Goal: Information Seeking & Learning: Learn about a topic

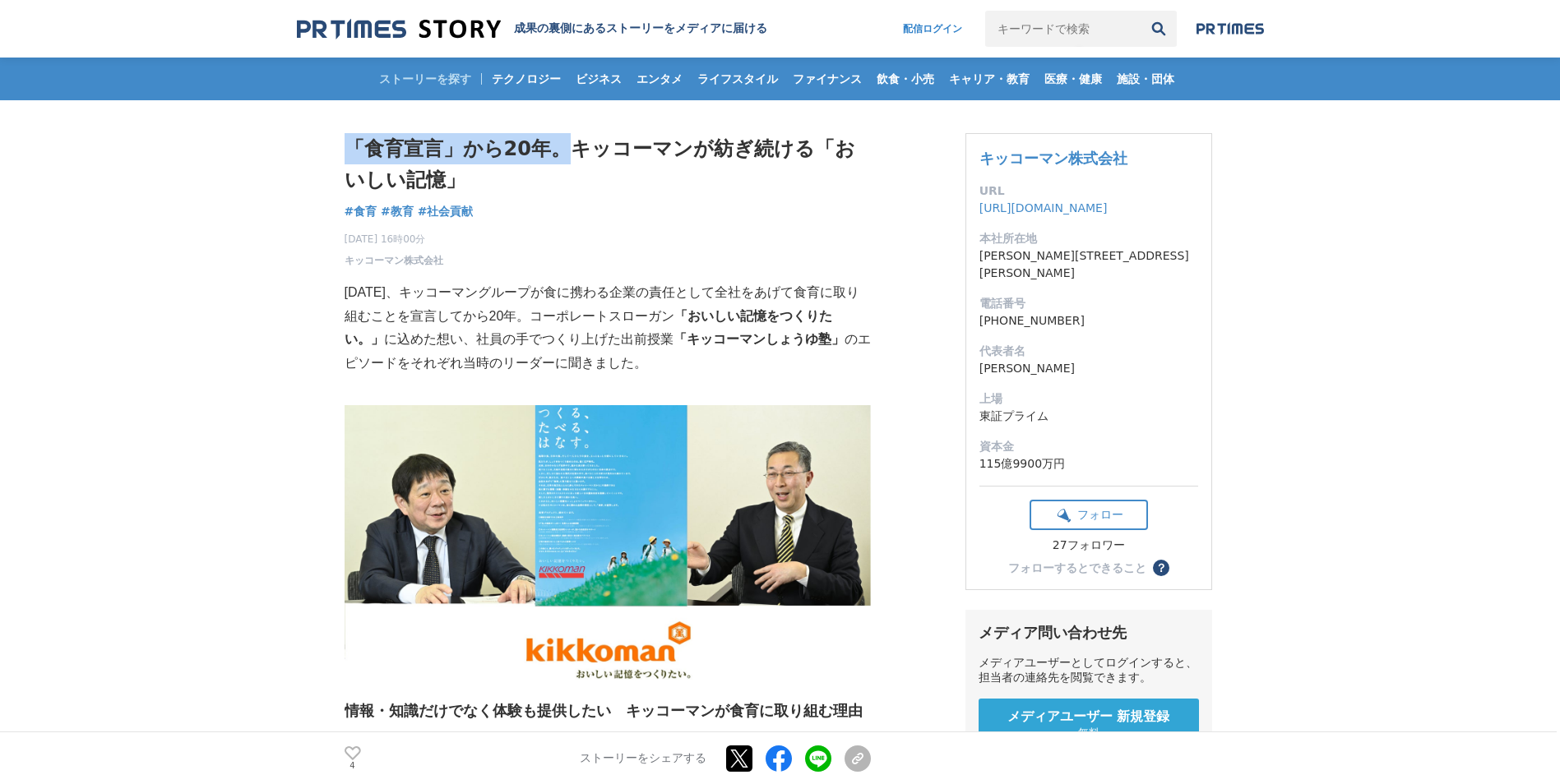
drag, startPoint x: 333, startPoint y: 141, endPoint x: 564, endPoint y: 144, distance: 231.0
drag, startPoint x: 564, startPoint y: 144, endPoint x: 535, endPoint y: 150, distance: 29.6
copy h1 "「食育宣言」から20年。"
drag, startPoint x: 344, startPoint y: 147, endPoint x: 559, endPoint y: 153, distance: 215.1
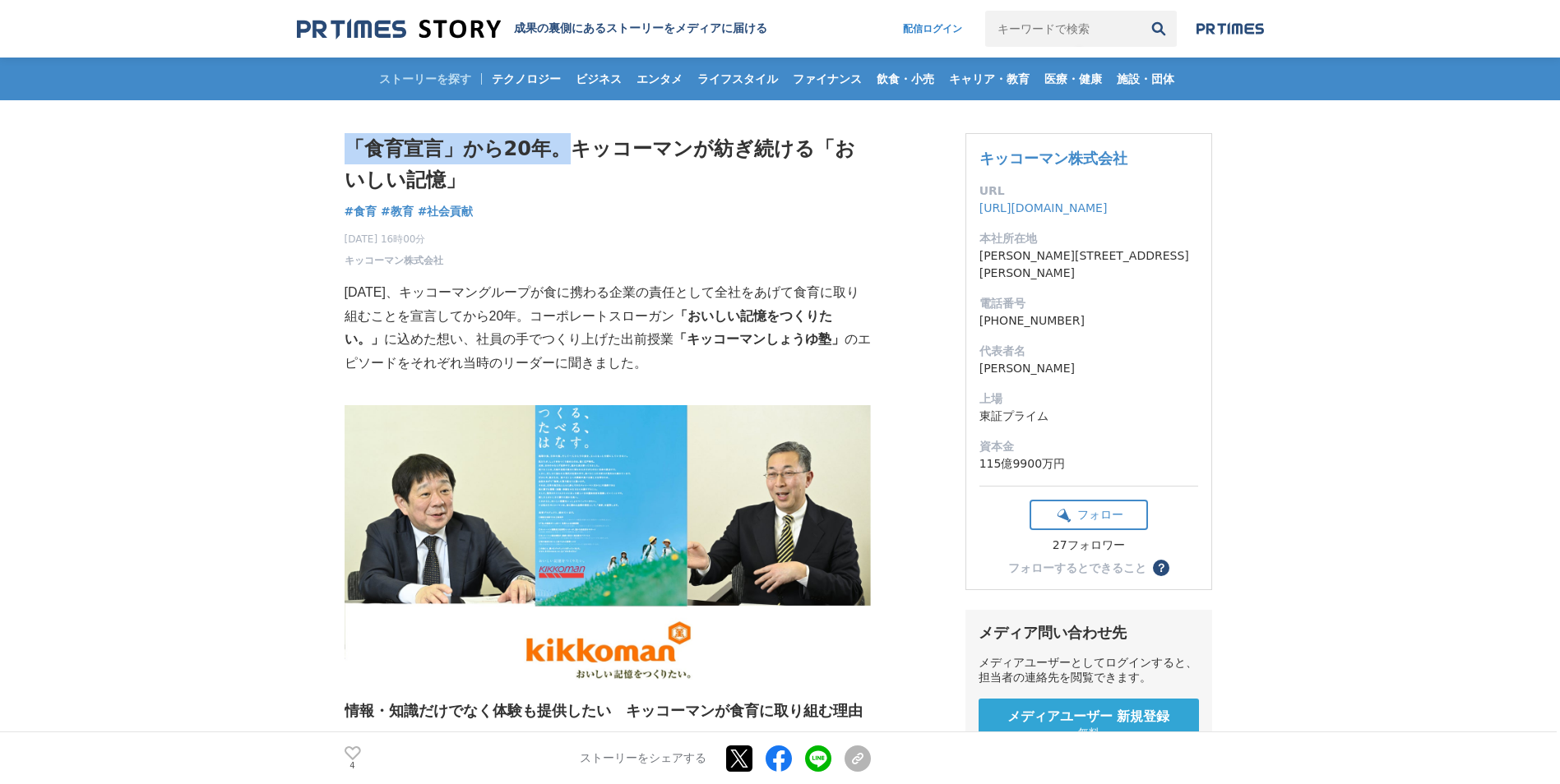
click at [559, 153] on h1 "「食育宣言」から20年。キッコーマンが紡ぎ続ける「おいしい記憶」" at bounding box center [608, 165] width 526 height 63
drag, startPoint x: 559, startPoint y: 153, endPoint x: 515, endPoint y: 142, distance: 45.4
copy h1 "「食育宣言」から20年。"
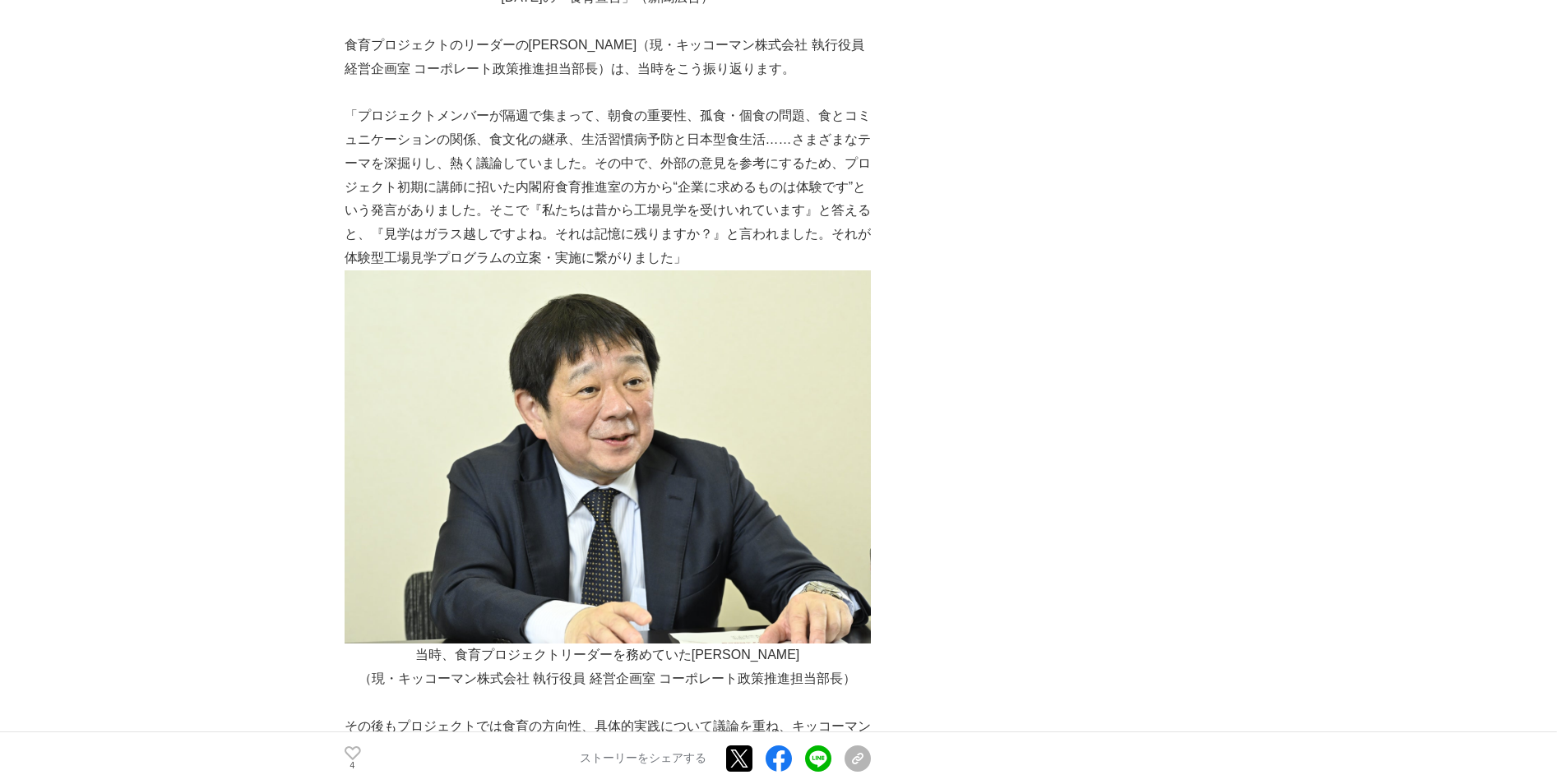
scroll to position [1397, 0]
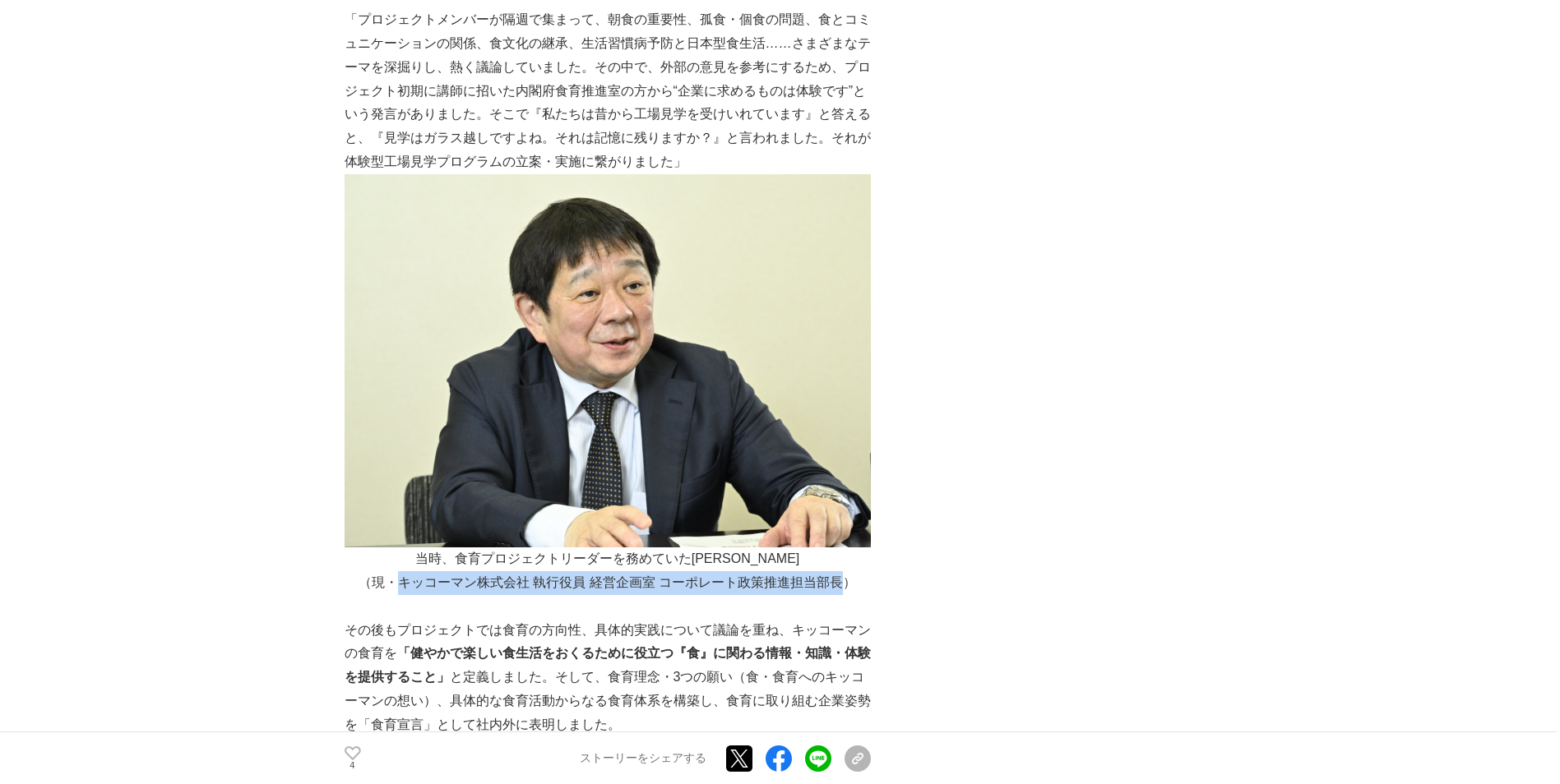
drag, startPoint x: 402, startPoint y: 564, endPoint x: 837, endPoint y: 558, distance: 435.0
click at [837, 571] on p "（現・キッコーマン株式会社 執行役員 経営企画室 コーポレート政策推進担当部長）" at bounding box center [608, 583] width 526 height 24
drag, startPoint x: 837, startPoint y: 558, endPoint x: 826, endPoint y: 559, distance: 11.0
copy p "キッコーマン株式会社 執行役員 経営企画室 コーポレート政策推進担当部長"
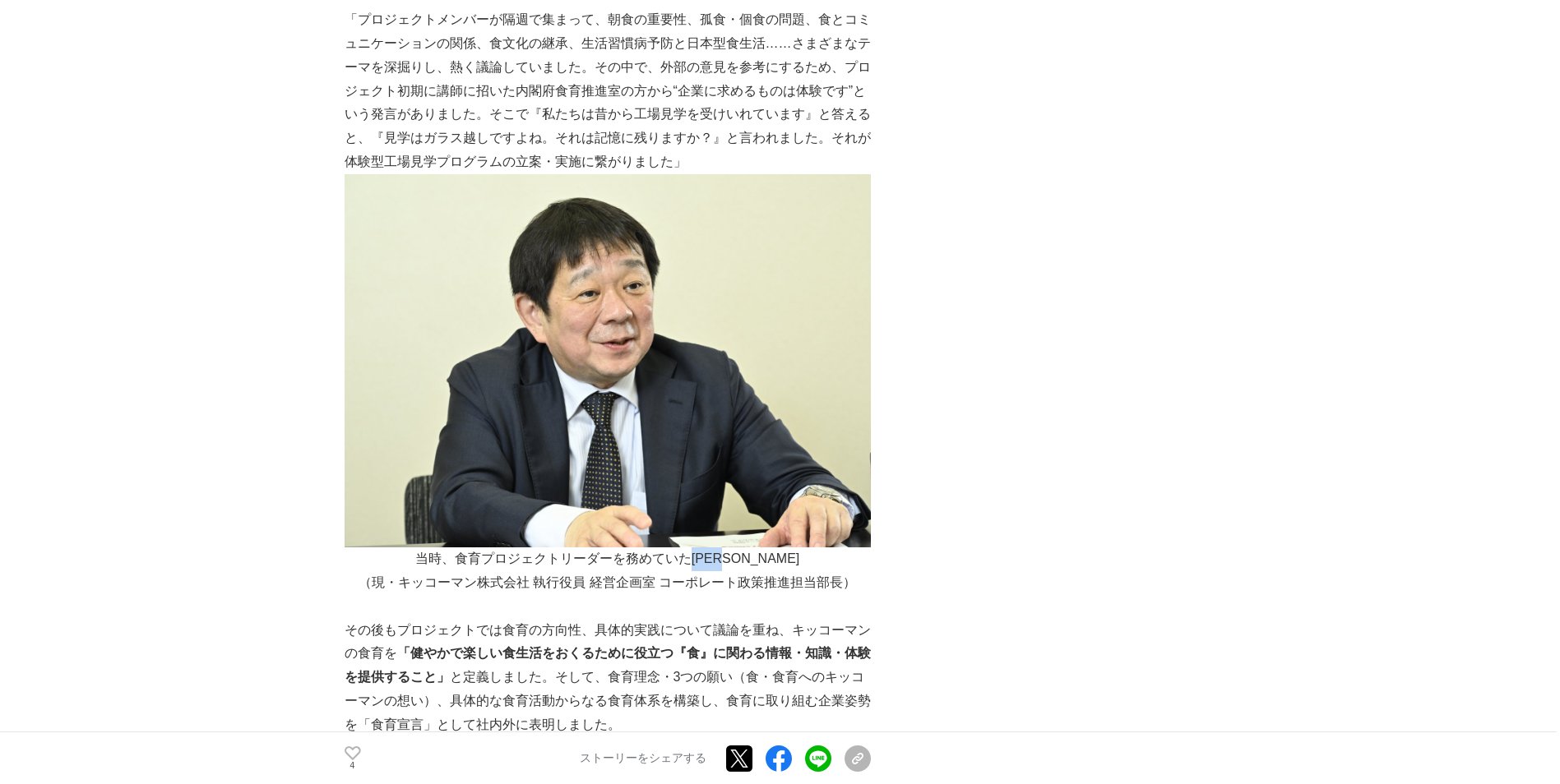
drag, startPoint x: 719, startPoint y: 541, endPoint x: 772, endPoint y: 540, distance: 53.0
click at [772, 547] on p "当時、食育プロジェクトリーダーを務めていた[PERSON_NAME]" at bounding box center [608, 559] width 526 height 24
drag, startPoint x: 772, startPoint y: 540, endPoint x: 757, endPoint y: 539, distance: 15.0
copy p "[PERSON_NAME]"
